Goal: Task Accomplishment & Management: Manage account settings

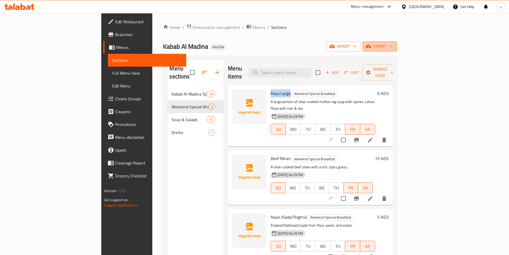
click at [393, 48] on span "export" at bounding box center [380, 46] width 26 height 7
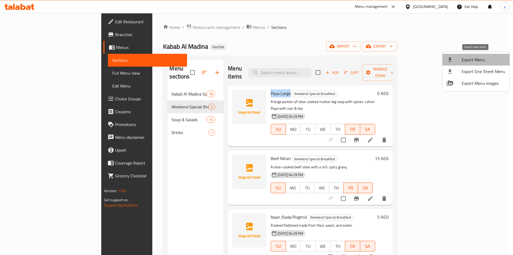
click at [478, 58] on span "Export Menu" at bounding box center [484, 59] width 44 height 6
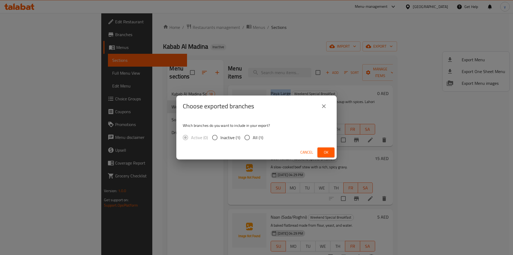
click at [326, 108] on icon "close" at bounding box center [324, 106] width 4 height 4
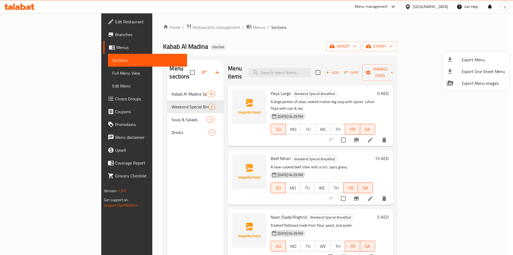
click at [436, 48] on div at bounding box center [256, 127] width 513 height 255
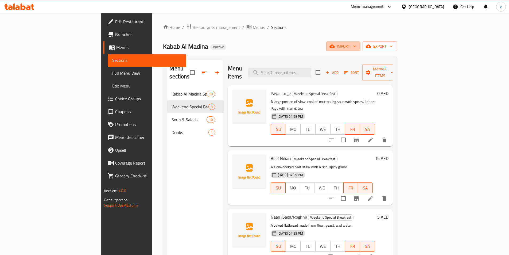
click at [335, 48] on icon "button" at bounding box center [332, 46] width 5 height 3
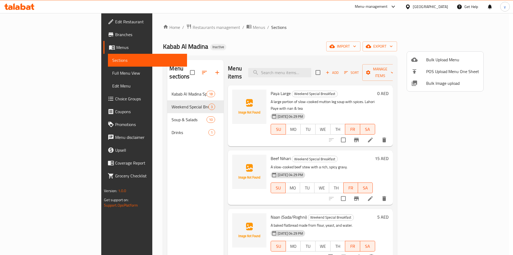
click at [391, 47] on div at bounding box center [256, 127] width 513 height 255
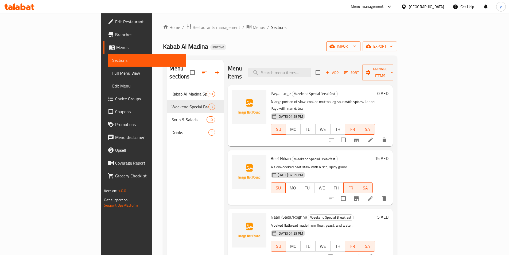
click at [356, 48] on span "import" at bounding box center [344, 46] width 26 height 7
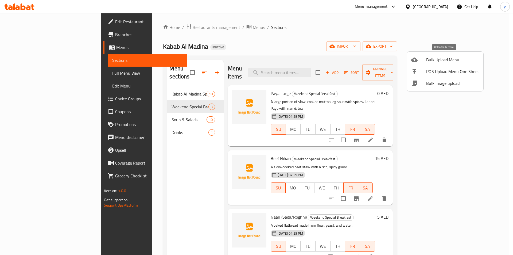
click at [444, 60] on span "Bulk Upload Menu" at bounding box center [453, 59] width 53 height 6
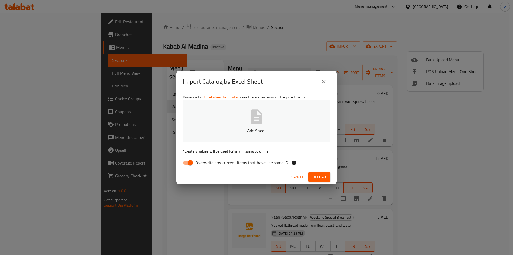
click at [192, 164] on input "Overwrite any current items that have the same ID." at bounding box center [190, 163] width 30 height 10
checkbox input "false"
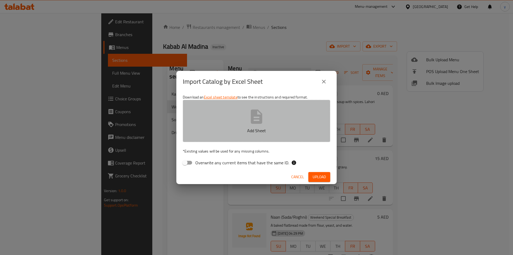
click at [229, 122] on button "Add Sheet" at bounding box center [257, 121] width 148 height 42
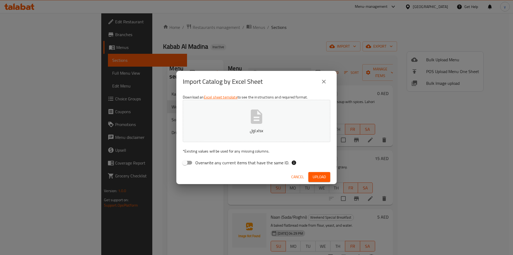
click at [324, 178] on span "Upload" at bounding box center [319, 177] width 13 height 7
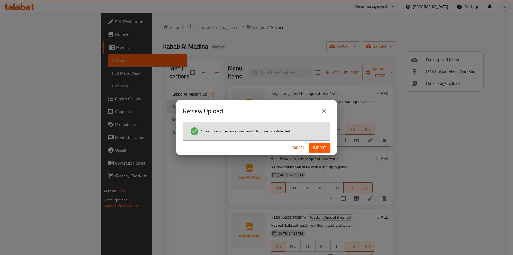
click at [318, 148] on span "Import" at bounding box center [319, 147] width 13 height 7
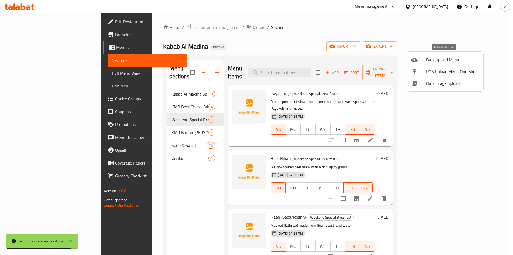
click at [443, 61] on span "Bulk Upload Menu" at bounding box center [453, 59] width 53 height 6
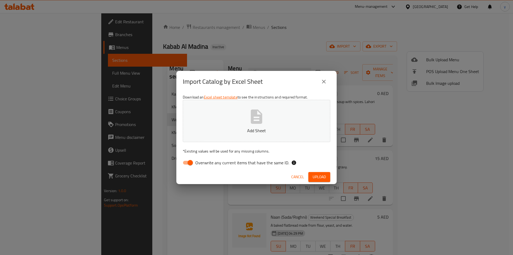
click at [199, 164] on span "Overwrite any current items that have the same ID." at bounding box center [242, 162] width 94 height 6
click at [199, 164] on input "Overwrite any current items that have the same ID." at bounding box center [190, 163] width 30 height 10
checkbox input "false"
click at [222, 142] on div "Download an Excel sheet template to see the instructions and required format. A…" at bounding box center [256, 131] width 160 height 78
click at [232, 113] on button "Add Sheet" at bounding box center [257, 121] width 148 height 42
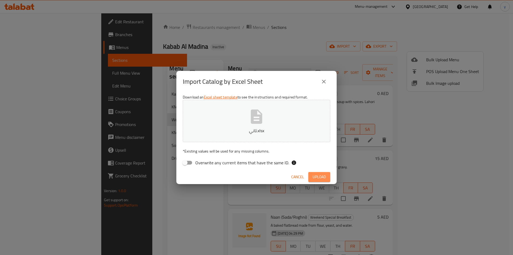
click at [325, 175] on span "Upload" at bounding box center [319, 177] width 13 height 7
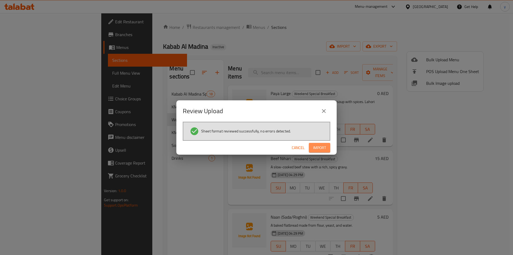
click at [321, 150] on span "Import" at bounding box center [319, 147] width 13 height 7
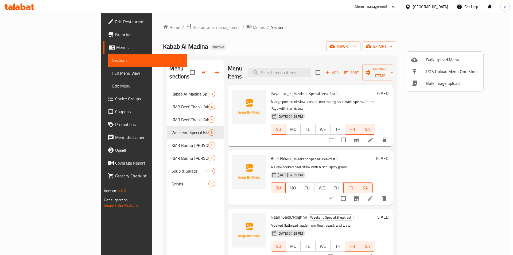
click at [146, 98] on div at bounding box center [256, 127] width 513 height 255
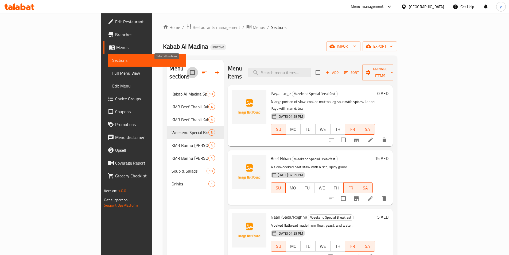
click at [187, 68] on input "checkbox" at bounding box center [192, 72] width 11 height 11
checkbox input "false"
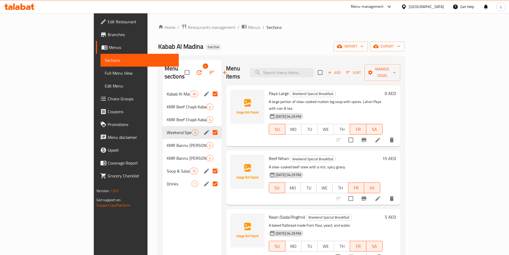
click at [210, 127] on input "Menu sections" at bounding box center [215, 132] width 11 height 11
checkbox input "false"
click at [210, 165] on input "Menu sections" at bounding box center [215, 170] width 11 height 11
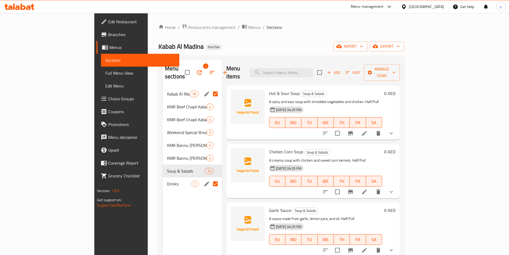
click at [210, 178] on input "Menu sections" at bounding box center [215, 183] width 11 height 11
checkbox input "false"
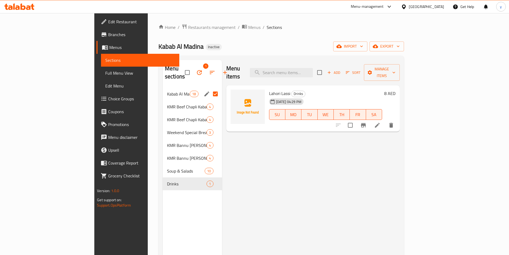
click at [210, 88] on input "Menu sections" at bounding box center [215, 93] width 11 height 11
checkbox input "false"
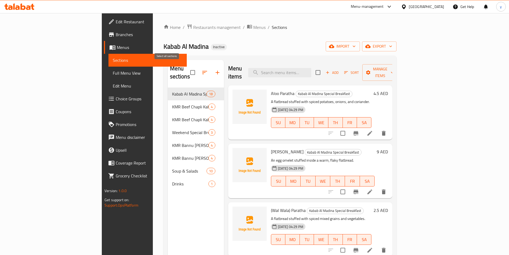
click at [187, 69] on input "checkbox" at bounding box center [192, 72] width 11 height 11
checkbox input "false"
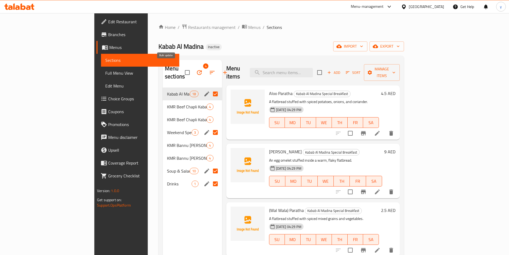
click at [196, 69] on icon "button" at bounding box center [199, 72] width 6 height 6
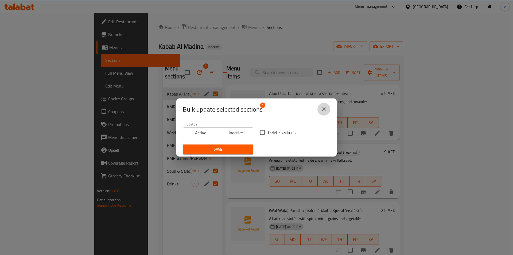
click at [324, 109] on icon "close" at bounding box center [324, 109] width 4 height 4
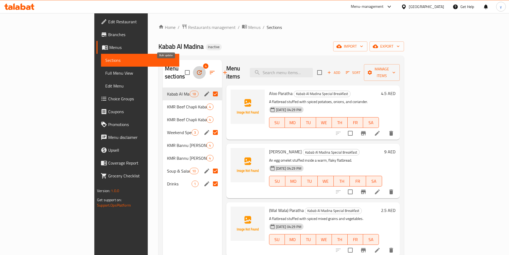
click at [196, 69] on icon "button" at bounding box center [199, 72] width 6 height 6
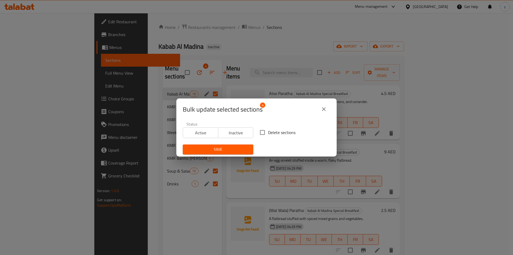
click at [326, 111] on icon "close" at bounding box center [324, 109] width 6 height 6
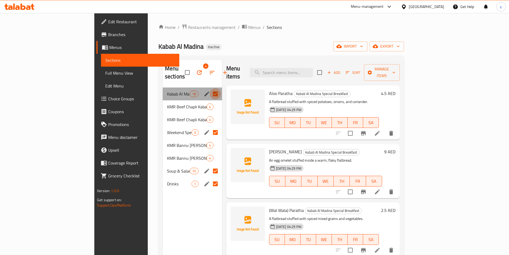
click at [210, 88] on input "Menu sections" at bounding box center [215, 93] width 11 height 11
checkbox input "false"
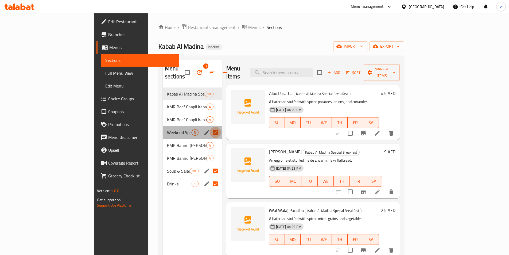
click at [210, 127] on input "Menu sections" at bounding box center [215, 132] width 11 height 11
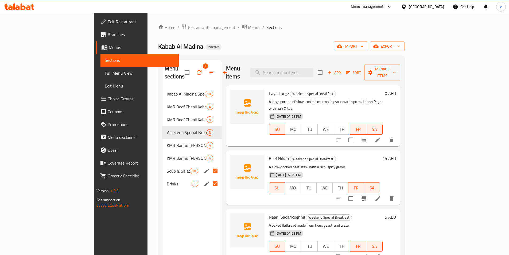
click at [210, 165] on input "Menu sections" at bounding box center [215, 170] width 11 height 11
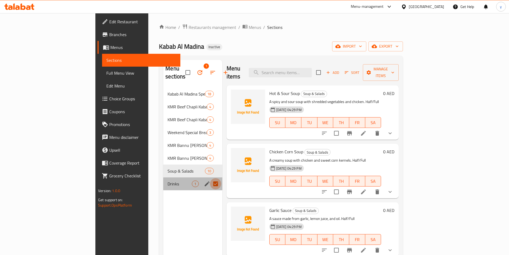
click at [210, 178] on input "Menu sections" at bounding box center [215, 183] width 11 height 11
checkbox input "false"
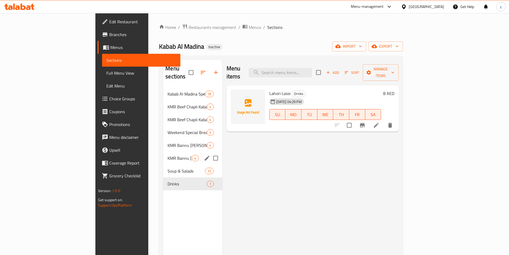
click at [210, 152] on input "Menu sections" at bounding box center [215, 157] width 11 height 11
checkbox input "true"
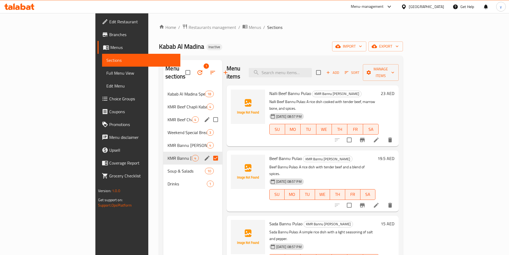
click at [210, 114] on input "Menu sections" at bounding box center [215, 119] width 11 height 11
checkbox input "true"
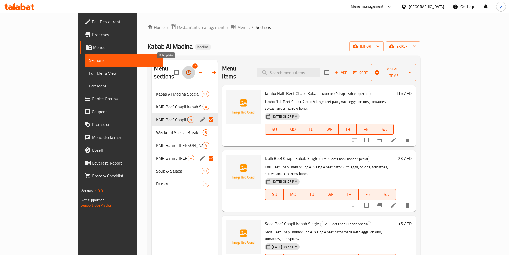
click at [186, 70] on icon "button" at bounding box center [189, 72] width 6 height 6
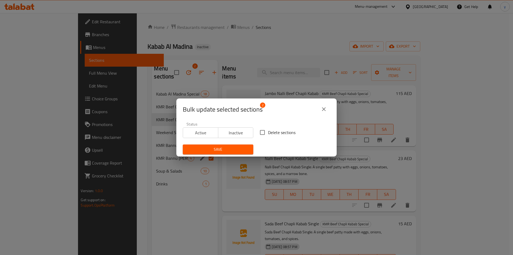
click at [259, 136] on input "Delete sections" at bounding box center [262, 132] width 11 height 11
checkbox input "true"
click at [241, 149] on span "Save" at bounding box center [218, 149] width 62 height 7
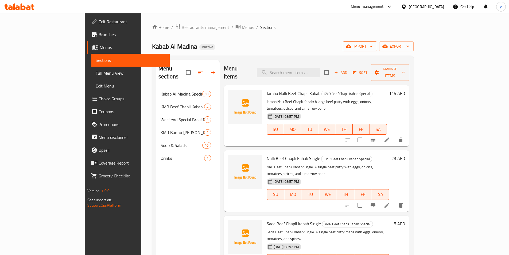
click at [352, 46] on icon "button" at bounding box center [348, 46] width 5 height 5
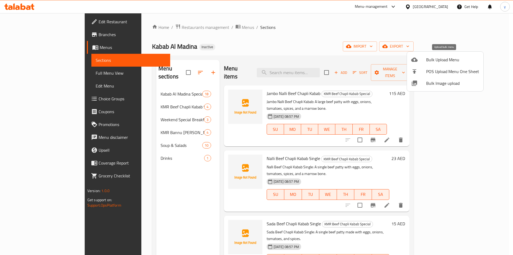
click at [435, 62] on span "Bulk Upload Menu" at bounding box center [453, 59] width 53 height 6
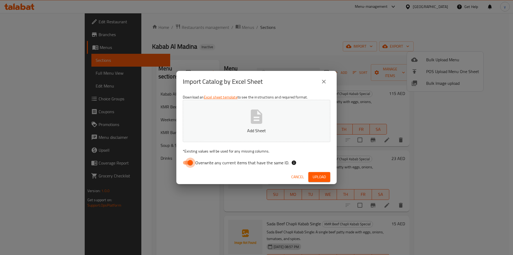
click at [187, 162] on input "Overwrite any current items that have the same ID." at bounding box center [190, 163] width 30 height 10
checkbox input "false"
click at [217, 133] on p "Add Sheet" at bounding box center [256, 130] width 131 height 6
click at [318, 177] on span "Upload" at bounding box center [319, 177] width 13 height 7
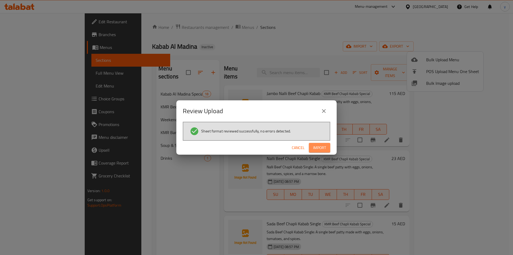
click at [321, 149] on span "Import" at bounding box center [319, 147] width 13 height 7
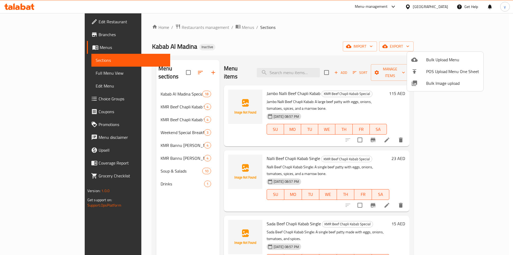
click at [126, 112] on div at bounding box center [256, 127] width 513 height 255
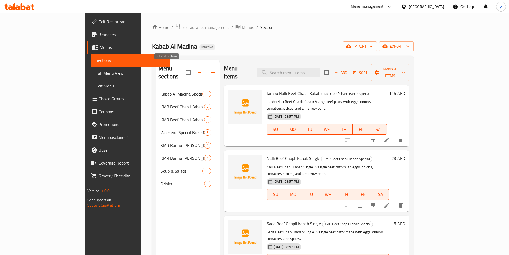
click at [183, 70] on input "checkbox" at bounding box center [188, 72] width 11 height 11
checkbox input "false"
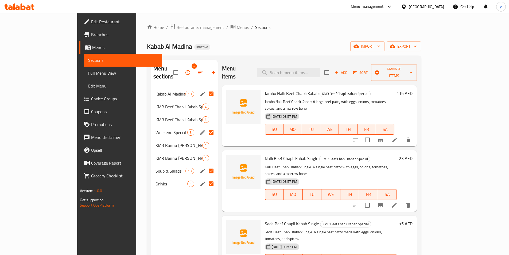
click at [206, 127] on input "Menu sections" at bounding box center [211, 132] width 11 height 11
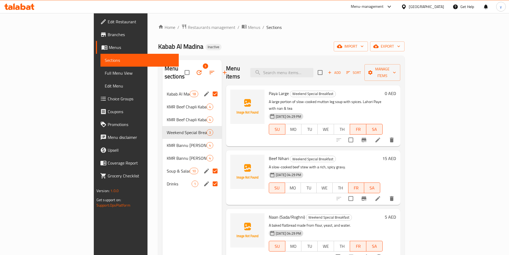
click at [210, 165] on input "Menu sections" at bounding box center [215, 170] width 11 height 11
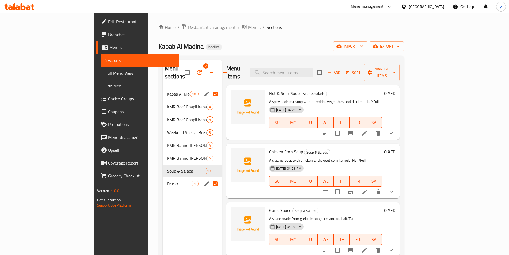
click at [210, 178] on input "Menu sections" at bounding box center [215, 183] width 11 height 11
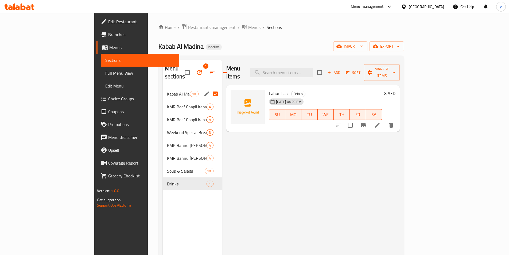
click at [210, 88] on input "Menu sections" at bounding box center [215, 93] width 11 height 11
checkbox input "false"
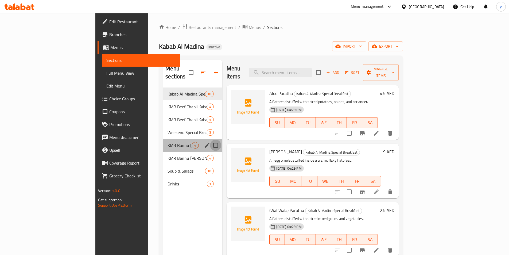
click at [210, 140] on input "Menu sections" at bounding box center [215, 145] width 11 height 11
checkbox input "true"
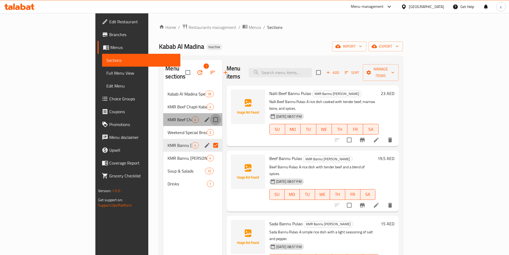
click at [210, 114] on input "Menu sections" at bounding box center [215, 119] width 11 height 11
checkbox input "true"
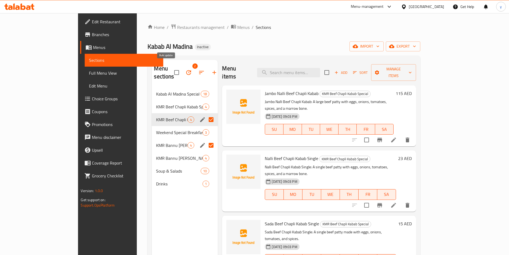
click at [186, 69] on icon "button" at bounding box center [189, 72] width 6 height 6
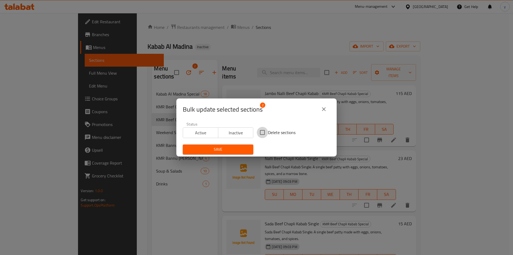
click at [263, 133] on input "Delete sections" at bounding box center [262, 132] width 11 height 11
checkbox input "true"
click at [247, 146] on button "Save" at bounding box center [218, 149] width 71 height 10
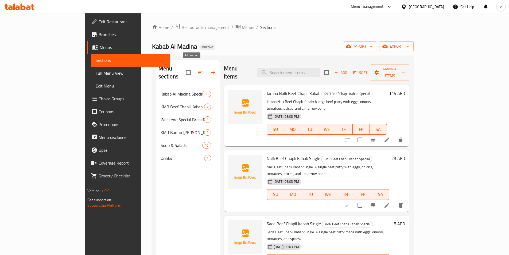
click at [210, 70] on icon "button" at bounding box center [213, 72] width 6 height 6
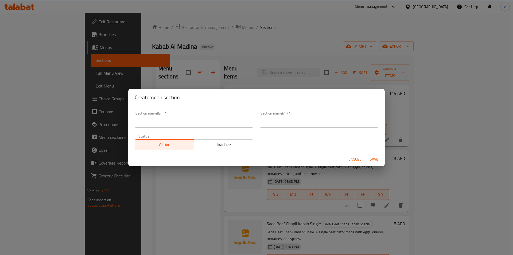
click at [211, 64] on div "Create menu section Section name(En)   * Section name(En) * Section name(Ar)   …" at bounding box center [256, 127] width 513 height 255
click at [356, 161] on span "Cancel" at bounding box center [355, 159] width 13 height 7
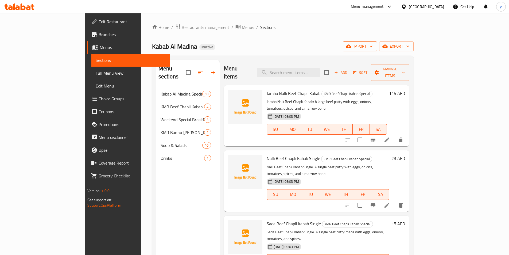
click at [373, 48] on span "import" at bounding box center [360, 46] width 26 height 7
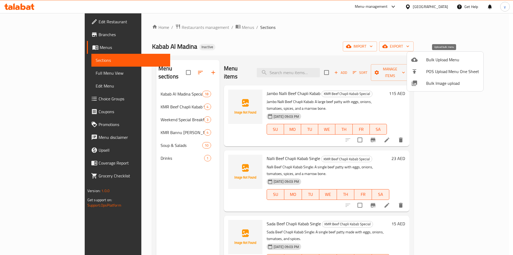
click at [440, 62] on span "Bulk Upload Menu" at bounding box center [453, 59] width 53 height 6
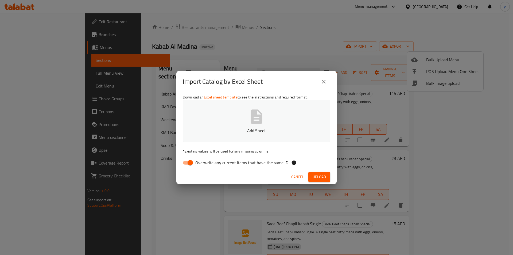
click at [187, 162] on input "Overwrite any current items that have the same ID." at bounding box center [190, 163] width 30 height 10
checkbox input "false"
click at [227, 128] on p "Add Sheet" at bounding box center [256, 130] width 131 height 6
click at [325, 177] on span "Upload" at bounding box center [319, 177] width 13 height 7
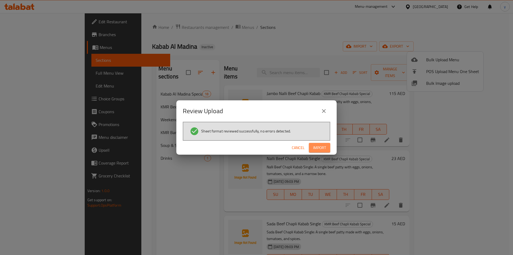
click at [322, 148] on span "Import" at bounding box center [319, 147] width 13 height 7
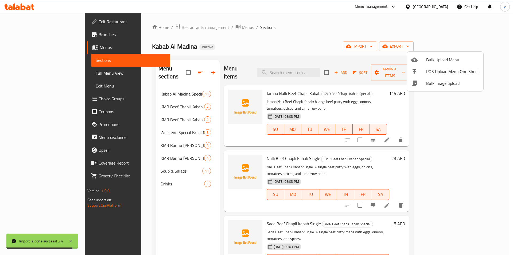
click at [160, 114] on div at bounding box center [256, 127] width 513 height 255
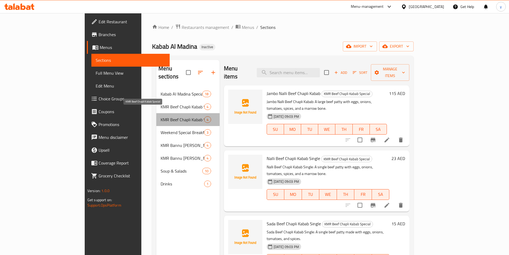
click at [166, 116] on span "KMR Beef Chapli Kabab Special" at bounding box center [183, 119] width 44 height 6
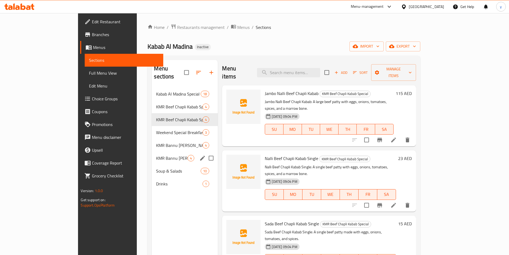
click at [206, 152] on input "Menu sections" at bounding box center [211, 157] width 11 height 11
checkbox input "true"
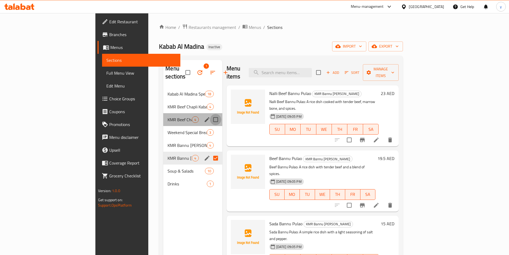
click at [210, 114] on input "Menu sections" at bounding box center [215, 119] width 11 height 11
checkbox input "true"
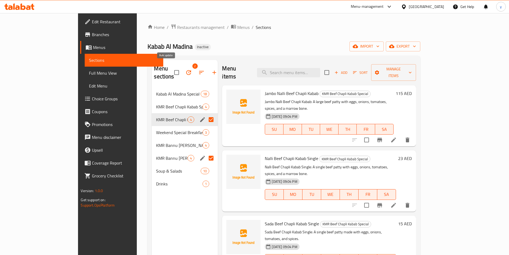
click at [186, 70] on icon "button" at bounding box center [189, 72] width 6 height 6
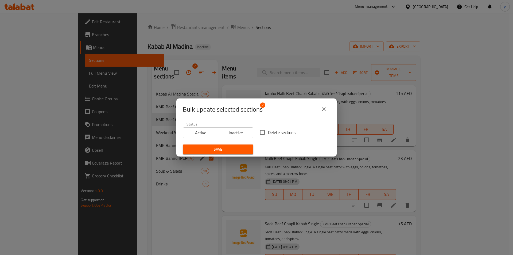
click at [262, 133] on input "Delete sections" at bounding box center [262, 132] width 11 height 11
checkbox input "true"
click at [240, 149] on span "Save" at bounding box center [218, 149] width 62 height 7
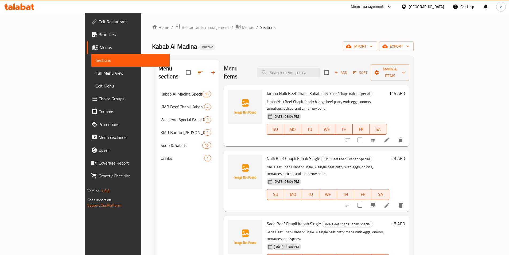
click at [96, 73] on span "Full Menu View" at bounding box center [131, 73] width 70 height 6
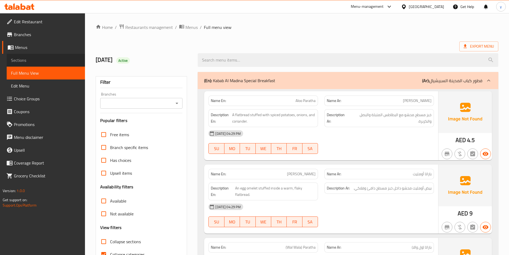
click at [18, 58] on span "Sections" at bounding box center [46, 60] width 70 height 6
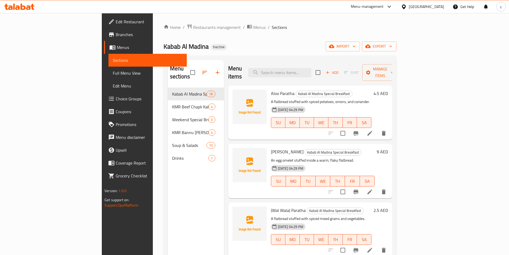
click at [113, 75] on span "Full Menu View" at bounding box center [148, 73] width 70 height 6
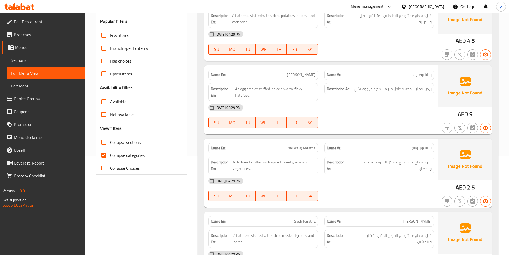
scroll to position [107, 0]
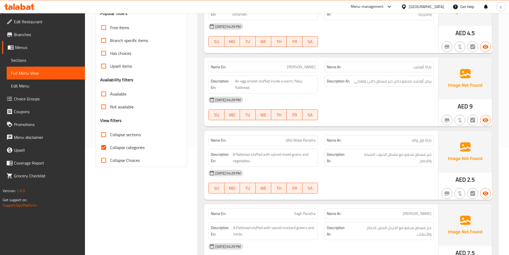
click at [104, 145] on input "Collapse categories" at bounding box center [103, 147] width 13 height 13
checkbox input "false"
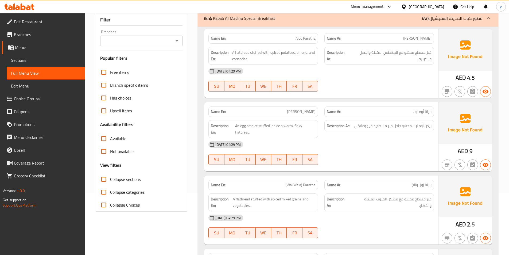
scroll to position [53, 0]
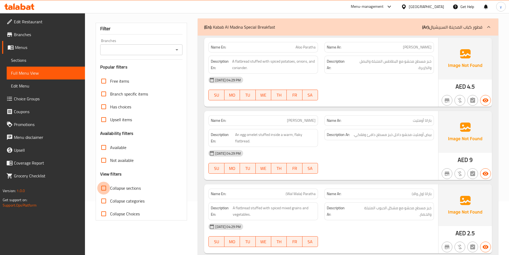
click at [105, 190] on input "Collapse sections" at bounding box center [103, 188] width 13 height 13
checkbox input "true"
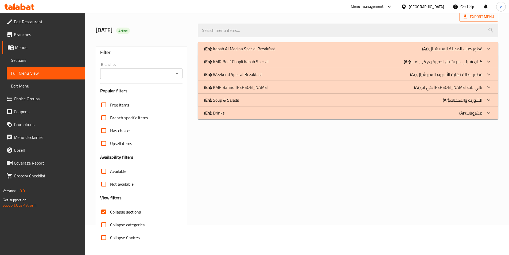
scroll to position [30, 0]
click at [219, 88] on p "(En): KMR Bannu [PERSON_NAME]" at bounding box center [236, 87] width 64 height 6
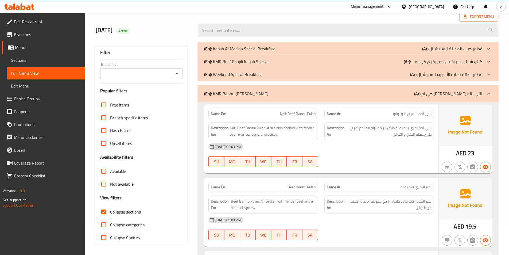
click at [220, 60] on p "(En): KMR Beef Chapli Kabab Special" at bounding box center [236, 61] width 64 height 6
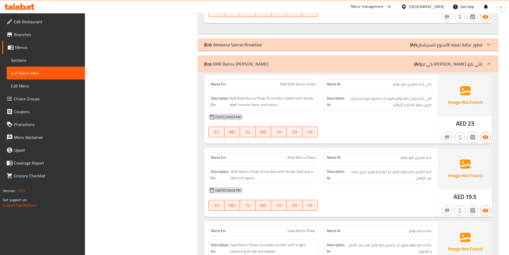
scroll to position [373, 0]
click at [24, 64] on link "Sections" at bounding box center [46, 60] width 78 height 13
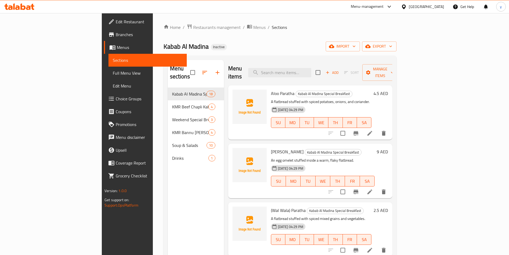
drag, startPoint x: 352, startPoint y: 40, endPoint x: 377, endPoint y: 42, distance: 25.5
click at [352, 40] on div "Home / Restaurants management / Menus / Sections Kabab Al Madina Inactive impor…" at bounding box center [280, 171] width 233 height 295
click at [393, 48] on span "export" at bounding box center [380, 46] width 26 height 7
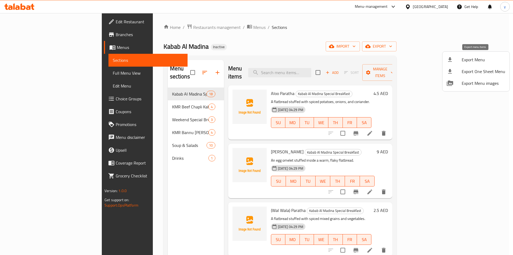
click at [469, 62] on span "Export Menu" at bounding box center [484, 59] width 44 height 6
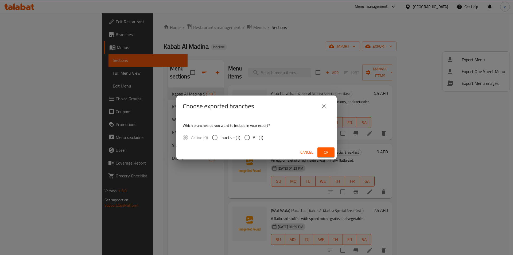
click at [245, 138] on input "All (1)" at bounding box center [247, 137] width 11 height 11
radio input "true"
click at [329, 151] on span "Ok" at bounding box center [326, 152] width 9 height 7
